Goal: Submit feedback/report problem: Submit feedback/report problem

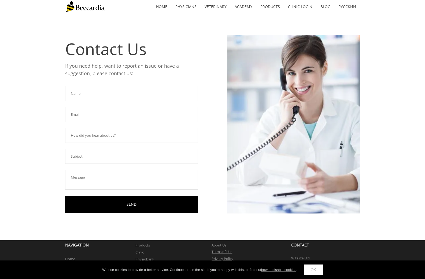
click at [96, 92] on input "text" at bounding box center [131, 93] width 133 height 15
type input "ד"
type input "[PERSON_NAME]"
click at [91, 111] on input "text" at bounding box center [131, 114] width 133 height 15
type input "[EMAIL_ADDRESS][DOMAIN_NAME]"
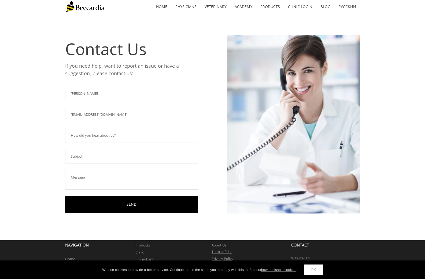
click at [97, 137] on input "text" at bounding box center [131, 135] width 133 height 15
click at [88, 158] on input "text" at bounding box center [131, 156] width 133 height 15
type input "n"
type input "cant sing in"
click at [101, 176] on textarea at bounding box center [131, 180] width 133 height 20
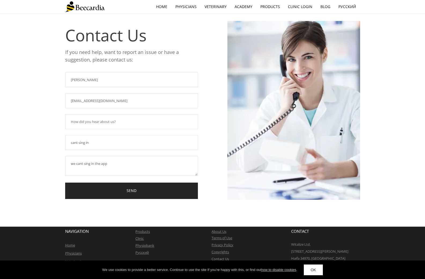
scroll to position [21, 0]
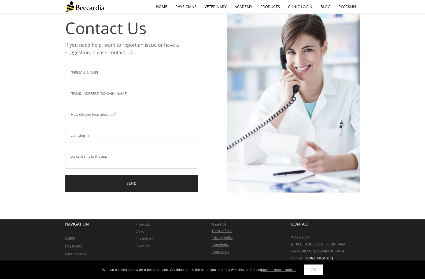
type textarea "we cant sing in the app"
click at [137, 180] on link "SEND" at bounding box center [131, 183] width 133 height 16
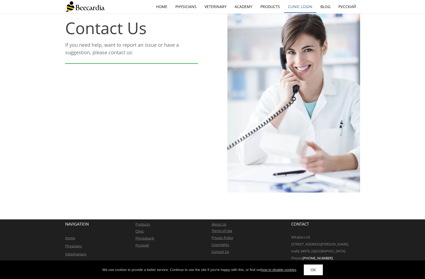
click at [304, 6] on link "Clinic Login" at bounding box center [300, 7] width 32 height 12
